Goal: Task Accomplishment & Management: Complete application form

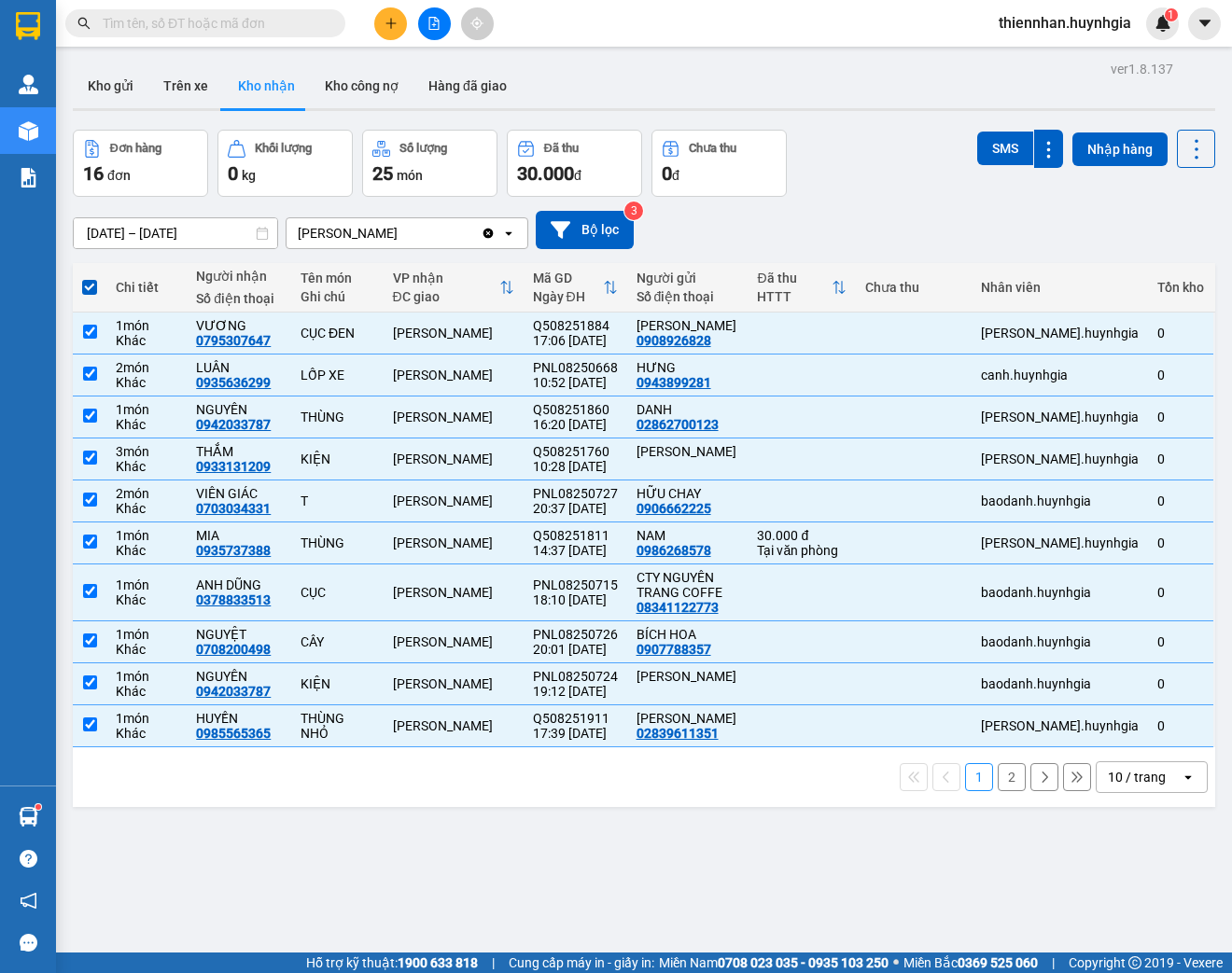
click at [414, 866] on div "ver 1.8.137 Kho gửi Trên xe Kho nhận Kho công nợ Hàng đã giao Đơn hàng 16 đơn K…" at bounding box center [644, 542] width 1157 height 973
drag, startPoint x: 198, startPoint y: 88, endPoint x: 306, endPoint y: 110, distance: 110.2
click at [198, 90] on button "Trên xe" at bounding box center [185, 86] width 74 height 44
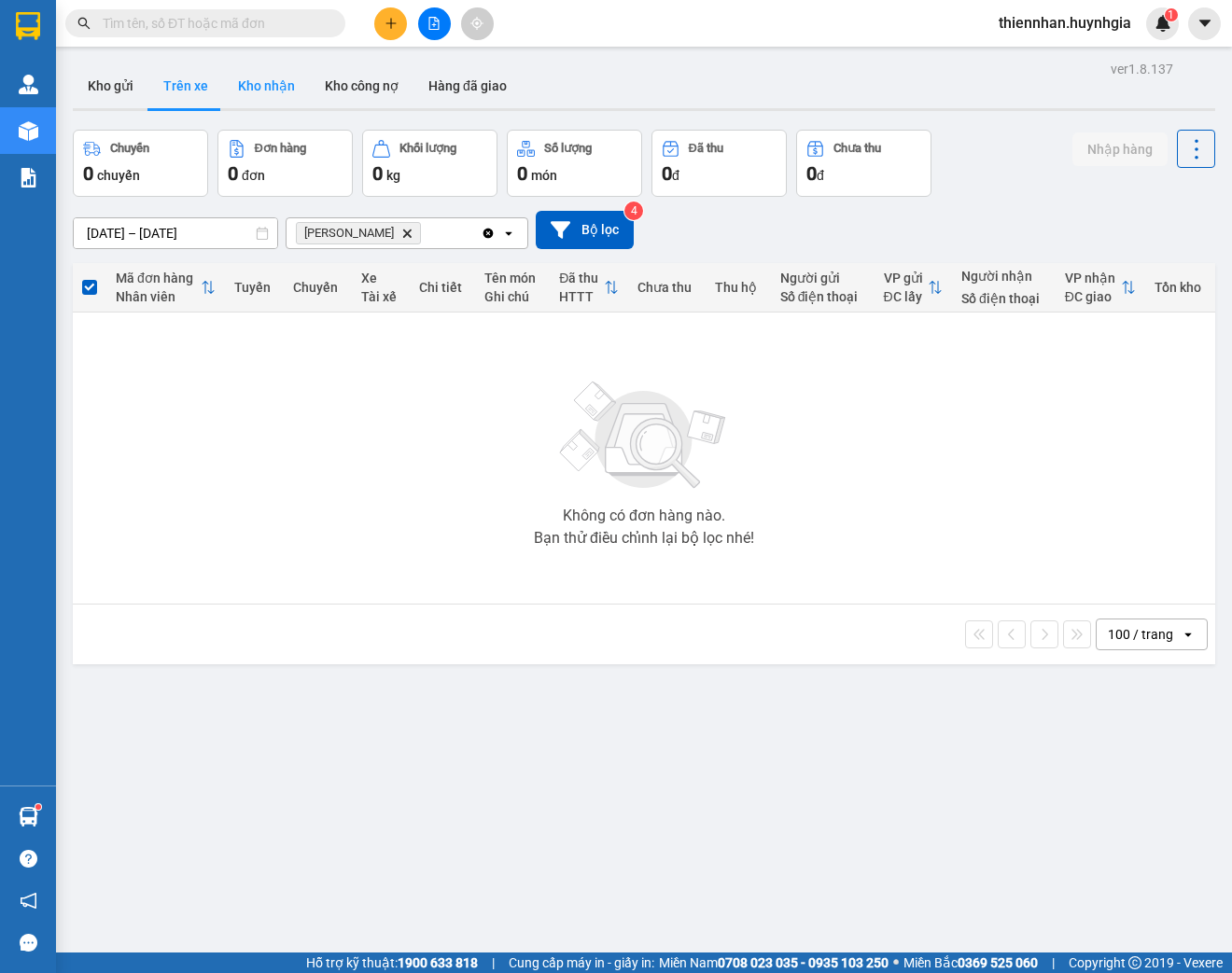
click at [277, 91] on button "Kho nhận" at bounding box center [266, 86] width 87 height 44
type input "[DATE] – [DATE]"
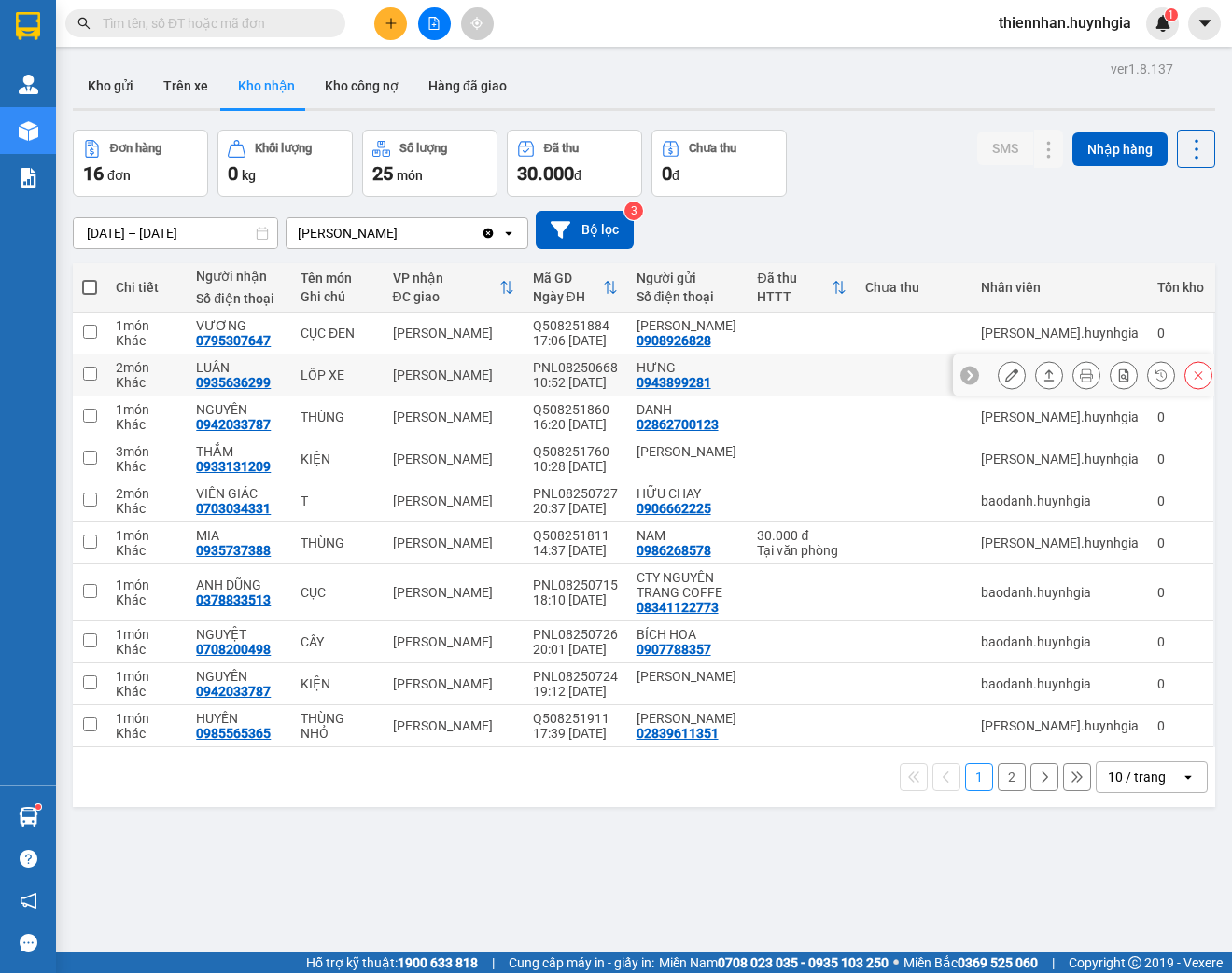
click at [998, 376] on button at bounding box center [1011, 375] width 26 height 33
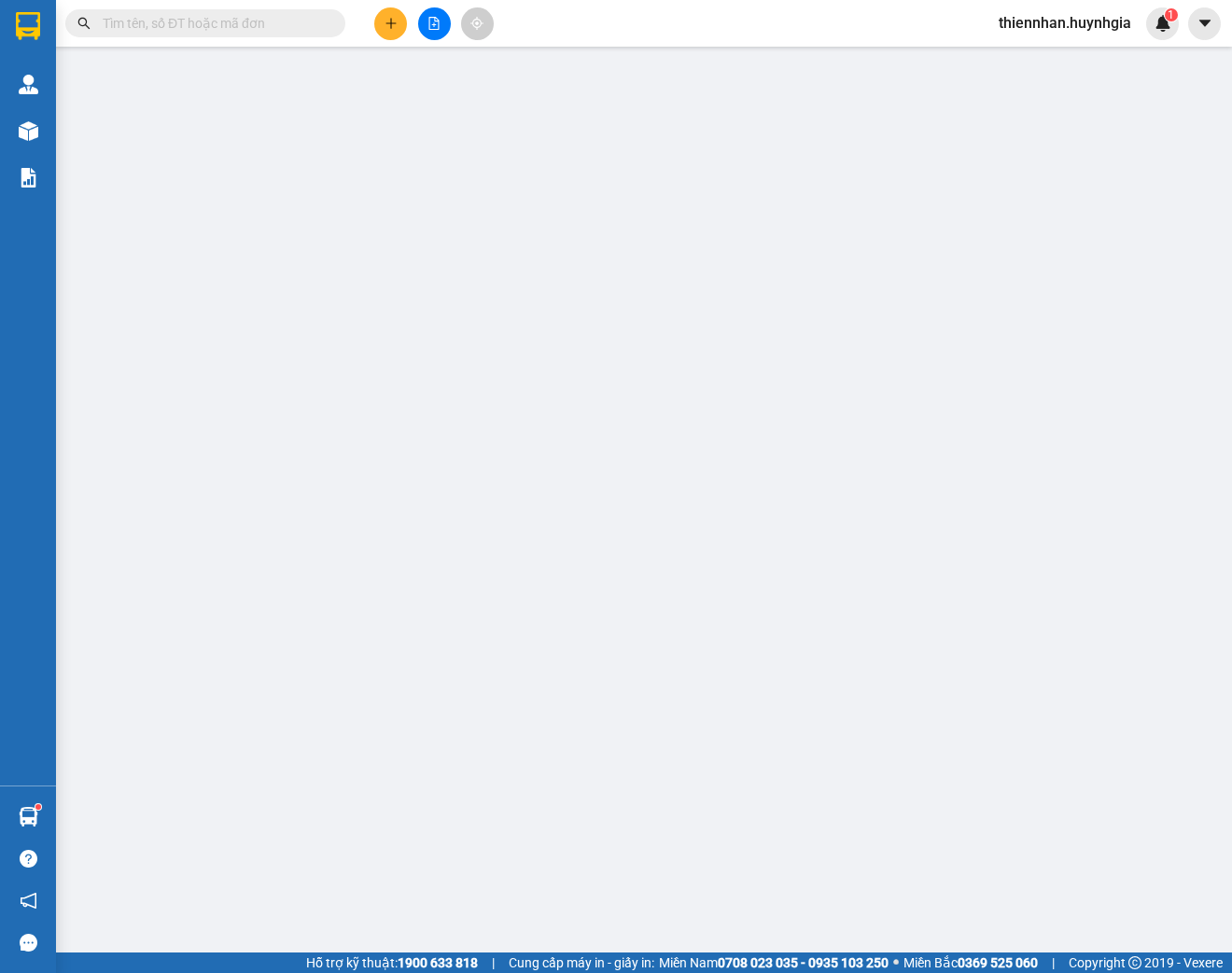
type input "0943899281"
type input "HƯNG"
type input "0935636299"
type input "LUÂN"
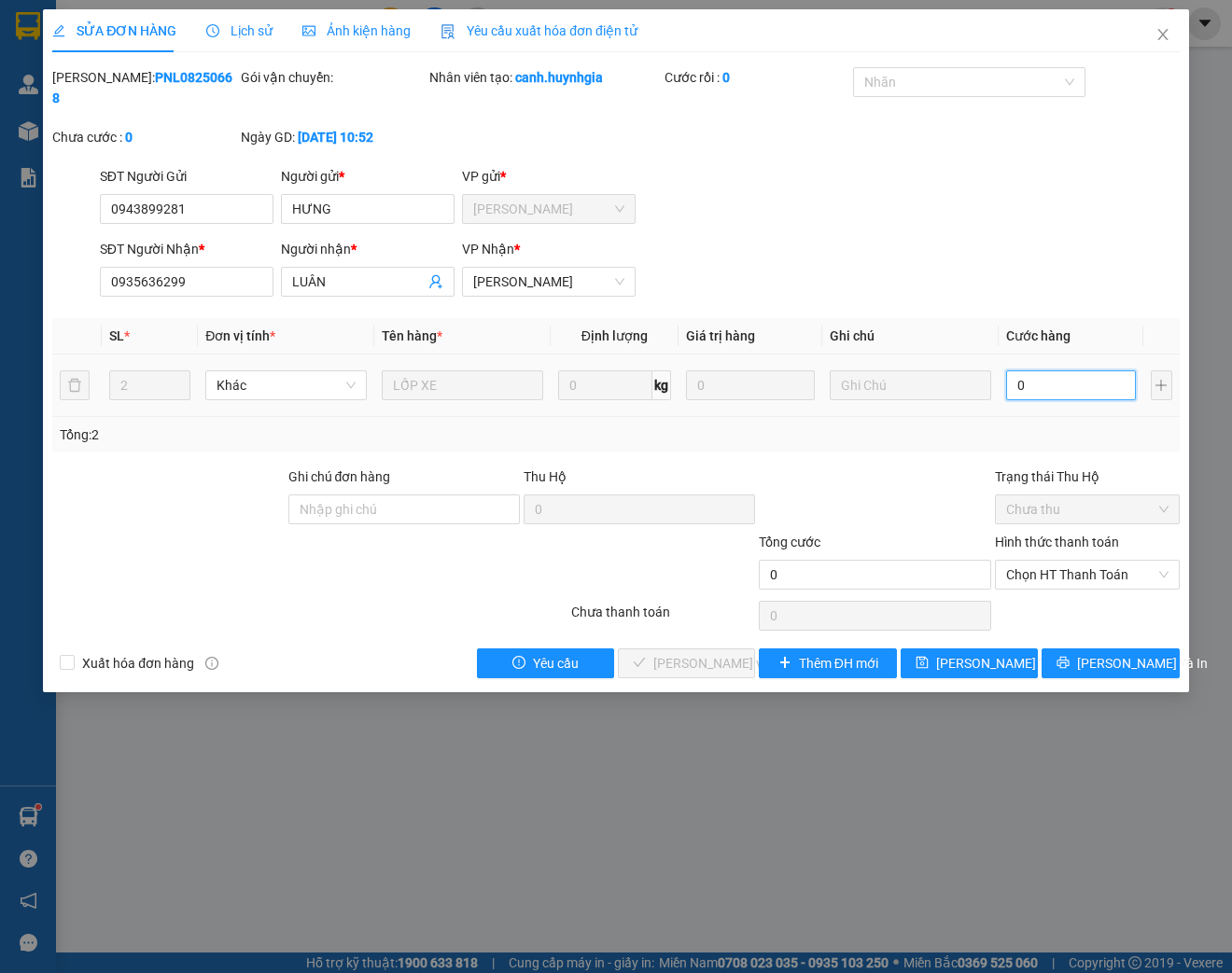
click at [1041, 378] on input "0" at bounding box center [1070, 385] width 128 height 30
type input "6"
type input "60"
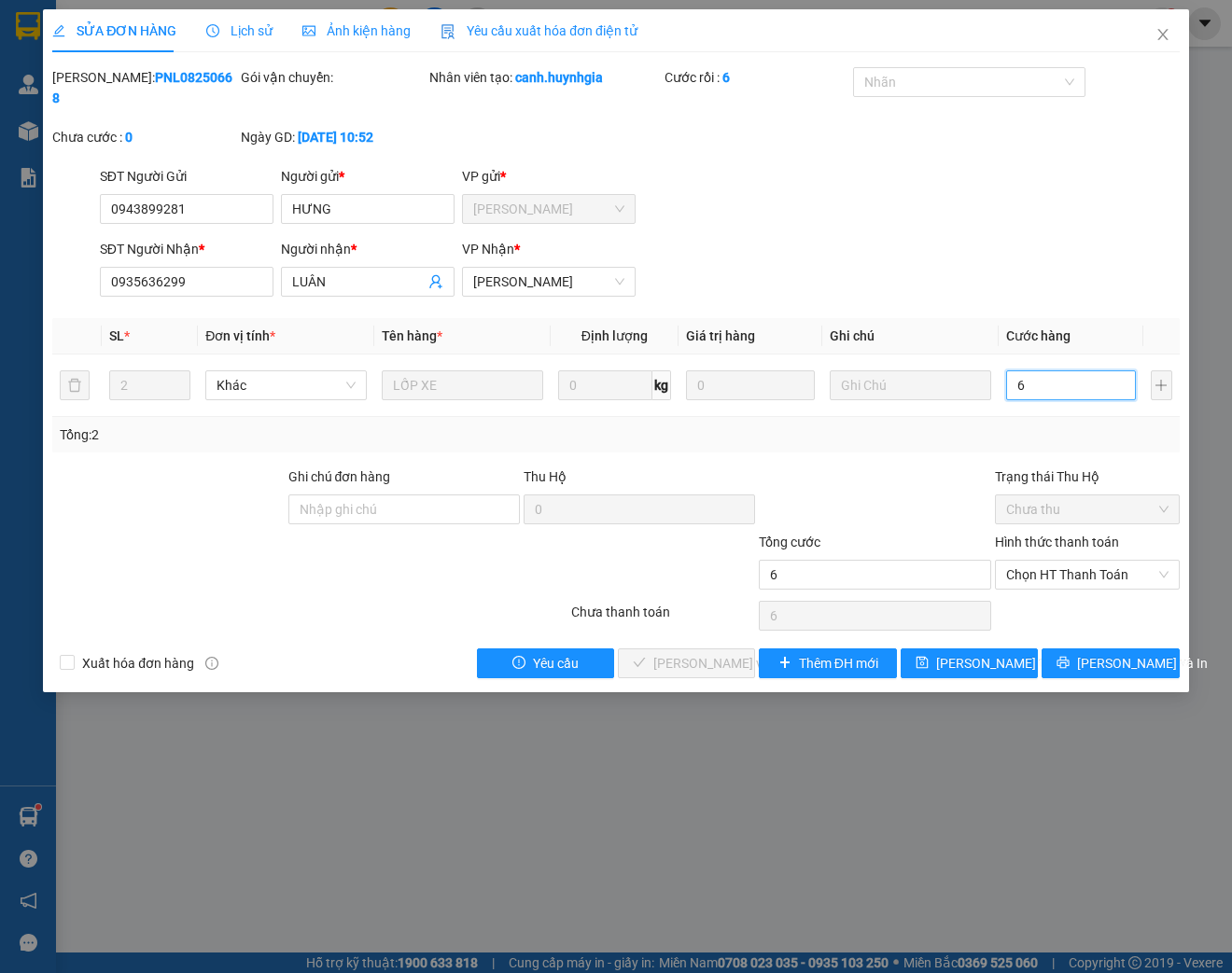
type input "60"
type input "600"
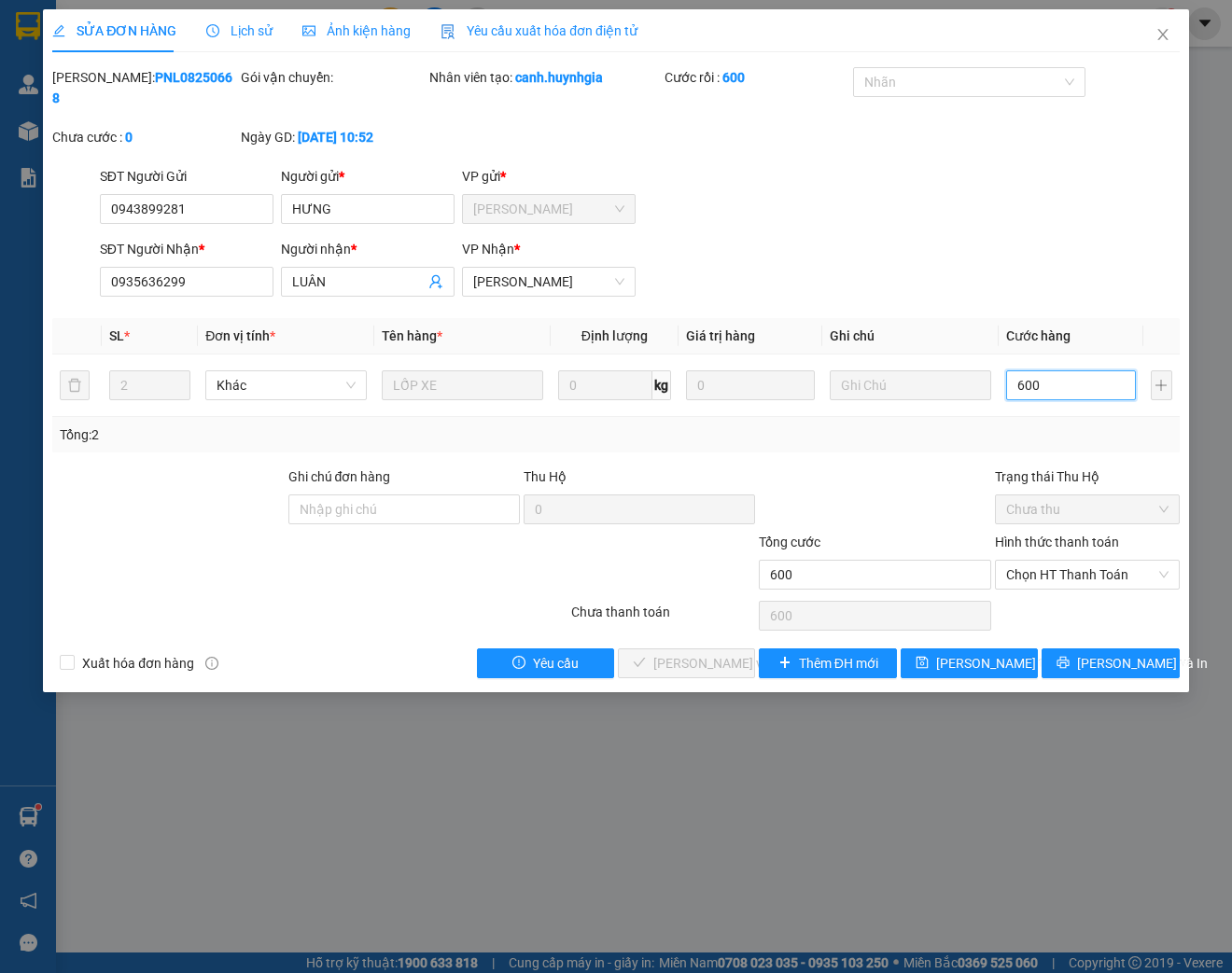
type input "6.000"
type input "60.000"
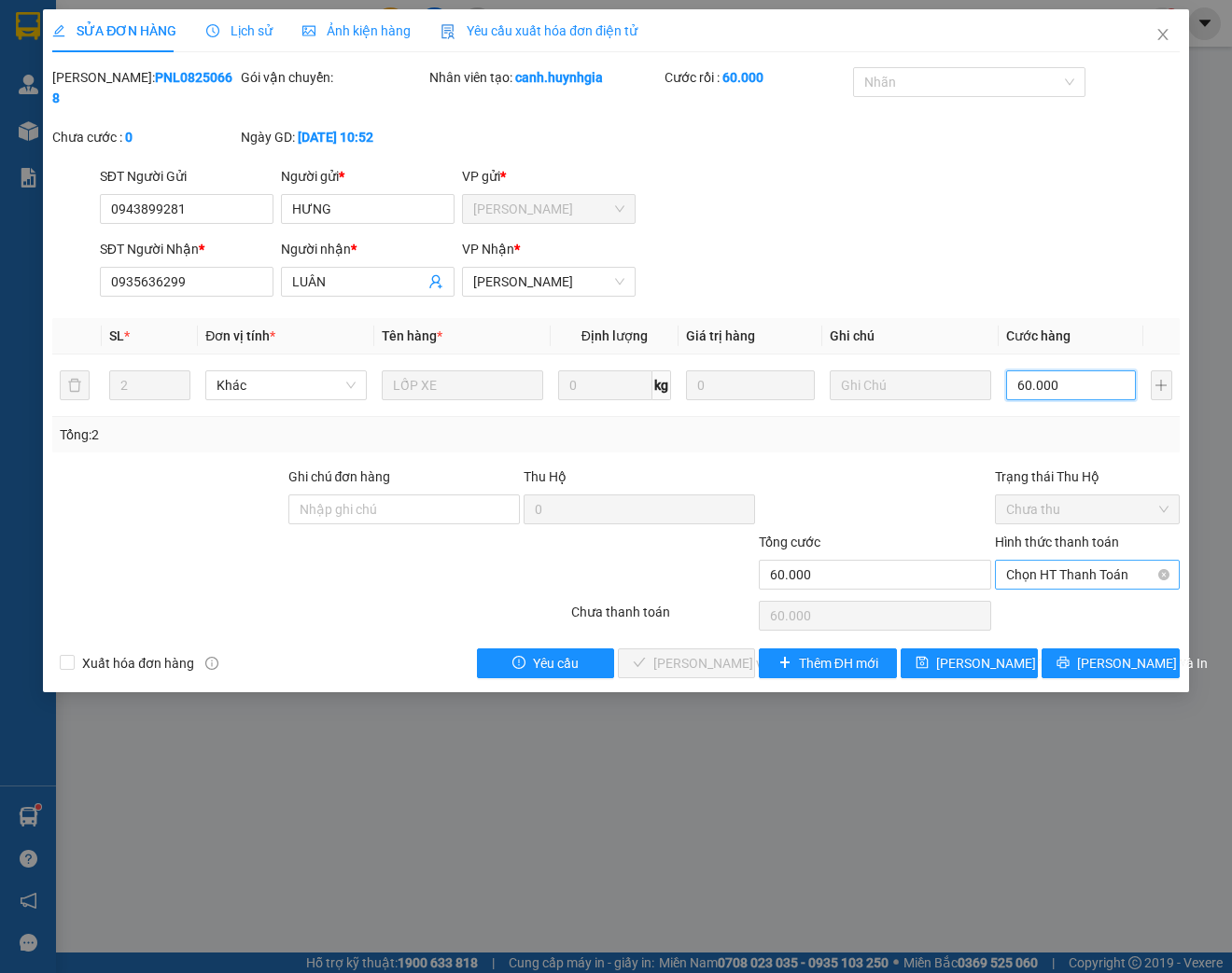
click at [1041, 567] on span "Chọn HT Thanh Toán" at bounding box center [1087, 574] width 162 height 28
type input "60.000"
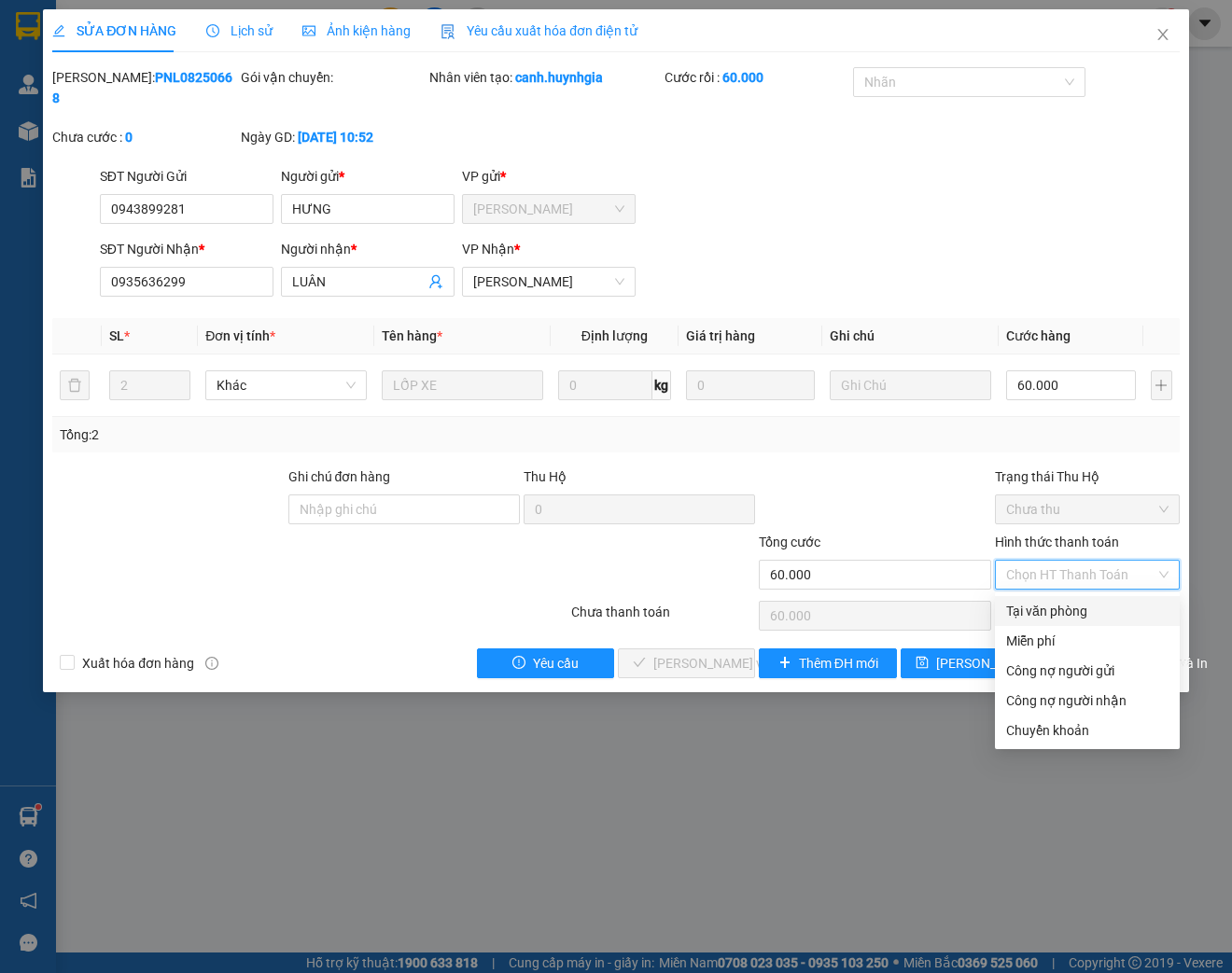
click at [1079, 607] on div "Tại văn phòng" at bounding box center [1087, 610] width 162 height 20
type input "0"
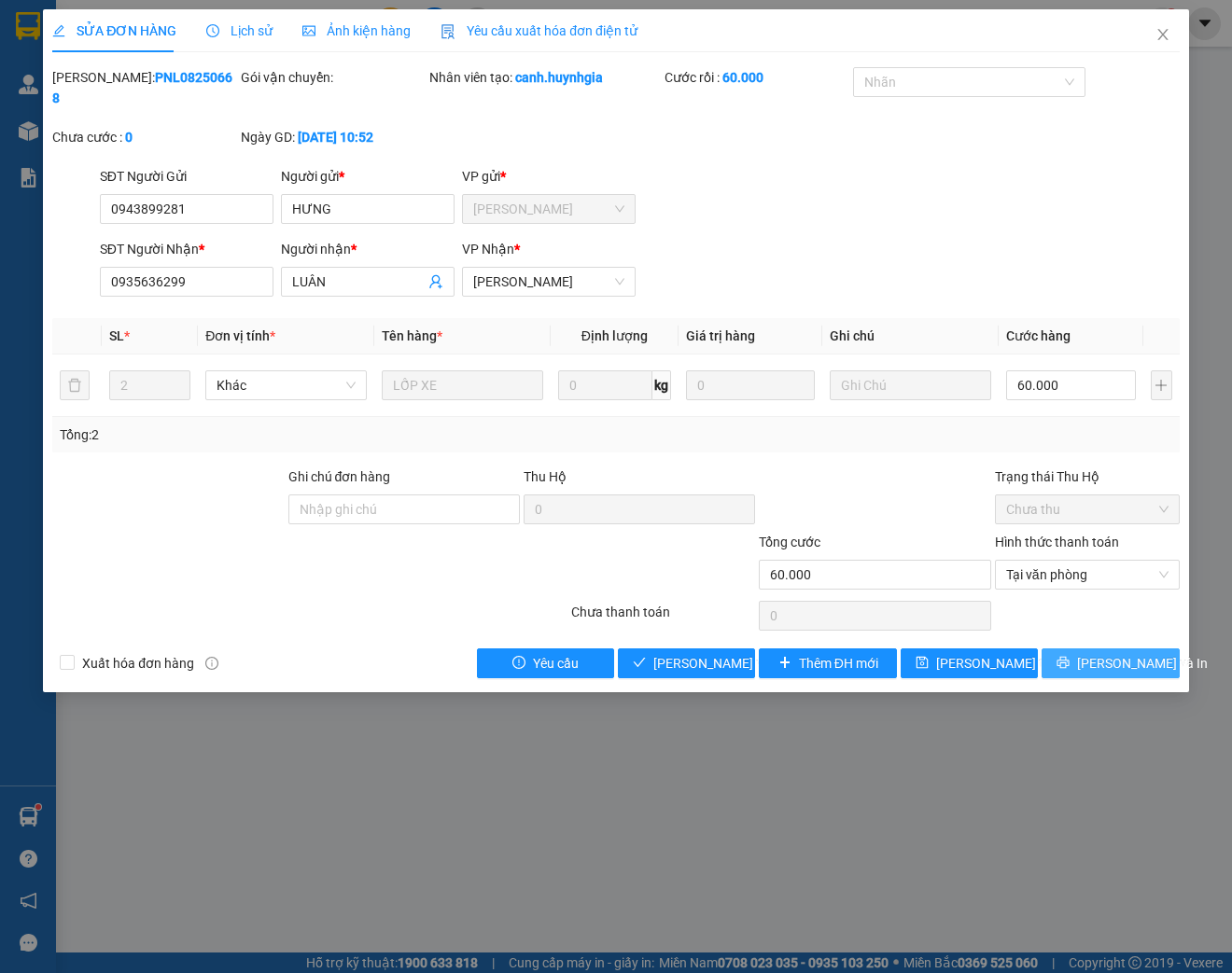
click at [1124, 664] on span "[PERSON_NAME] và In" at bounding box center [1141, 662] width 130 height 20
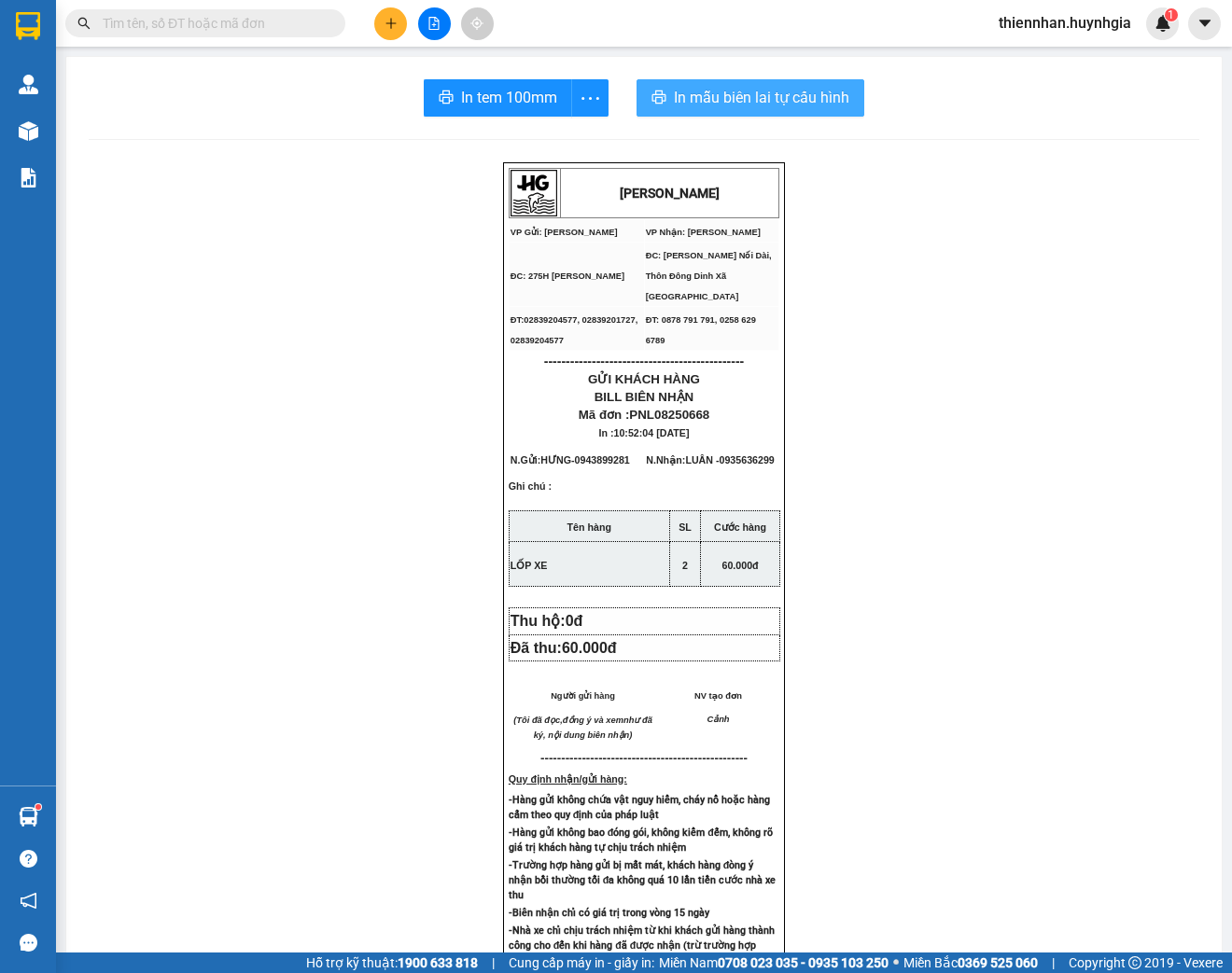
click at [802, 108] on span "In mẫu biên lai tự cấu hình" at bounding box center [762, 97] width 176 height 23
